Goal: Navigation & Orientation: Find specific page/section

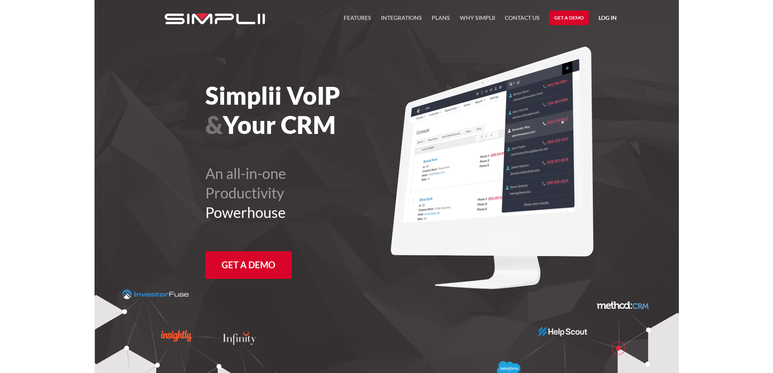
click at [605, 17] on link "Log in" at bounding box center [607, 19] width 18 height 12
click at [584, 40] on link "Manager Portal" at bounding box center [587, 42] width 52 height 13
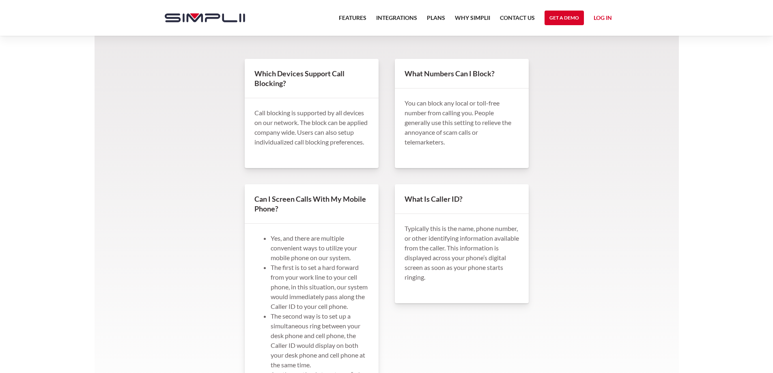
scroll to position [568, 0]
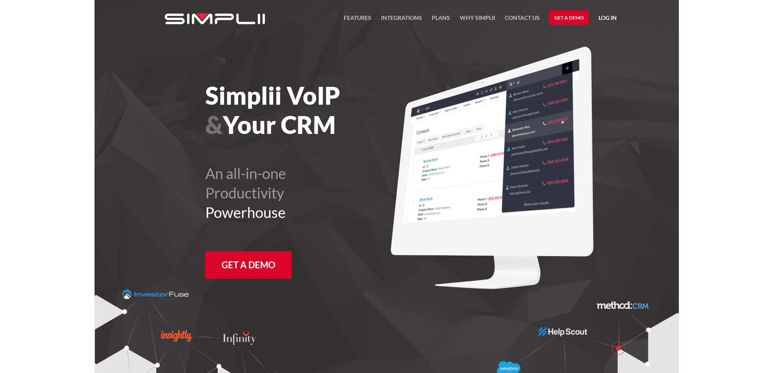
click at [614, 15] on link "Log in" at bounding box center [607, 19] width 18 height 12
click at [583, 40] on link "Manager Portal" at bounding box center [587, 42] width 52 height 13
